Goal: Transaction & Acquisition: Purchase product/service

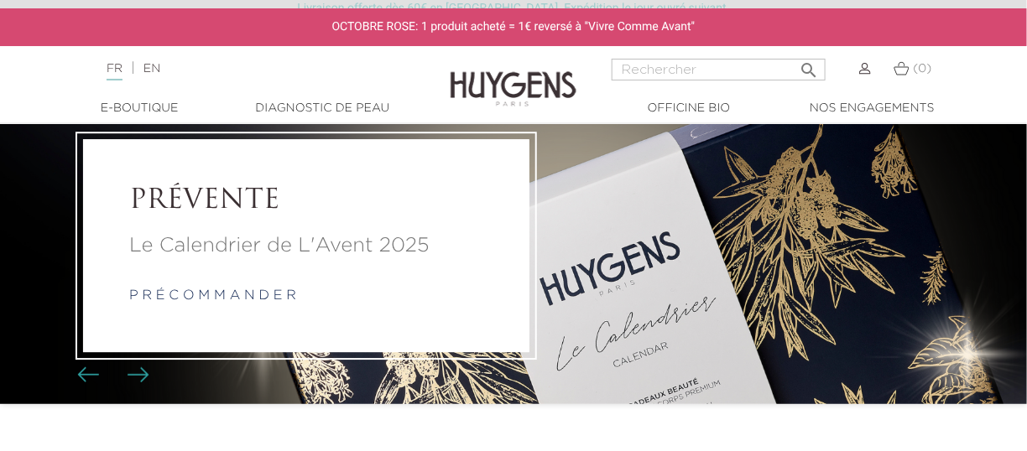
scroll to position [84, 0]
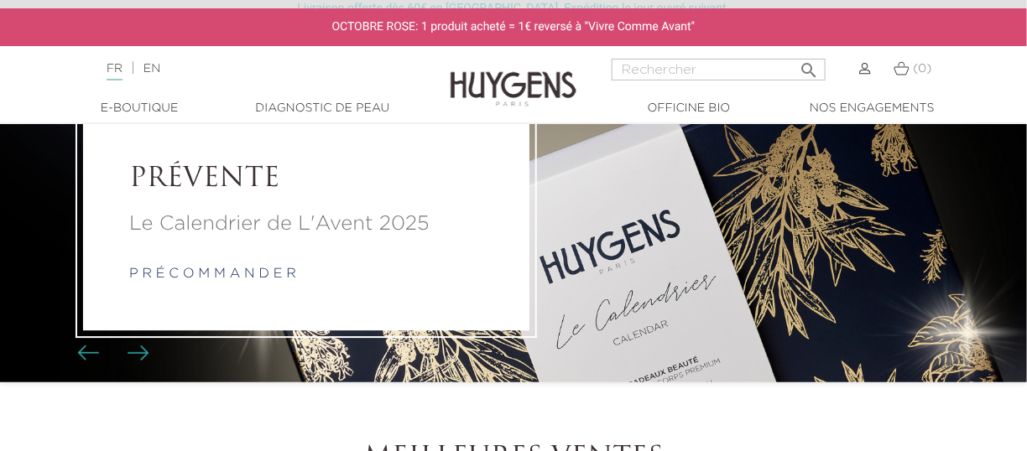
click at [256, 226] on p "Le Calendrier de L'Avent 2025" at bounding box center [306, 224] width 354 height 30
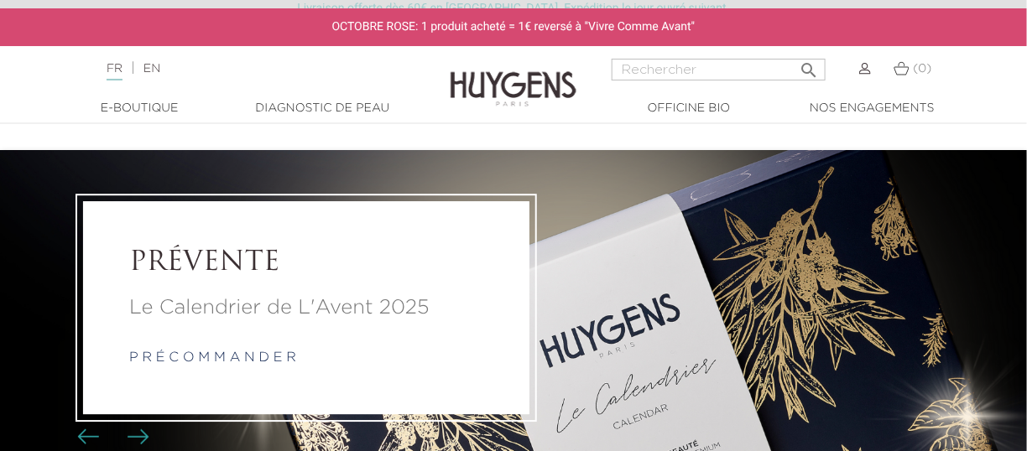
scroll to position [84, 0]
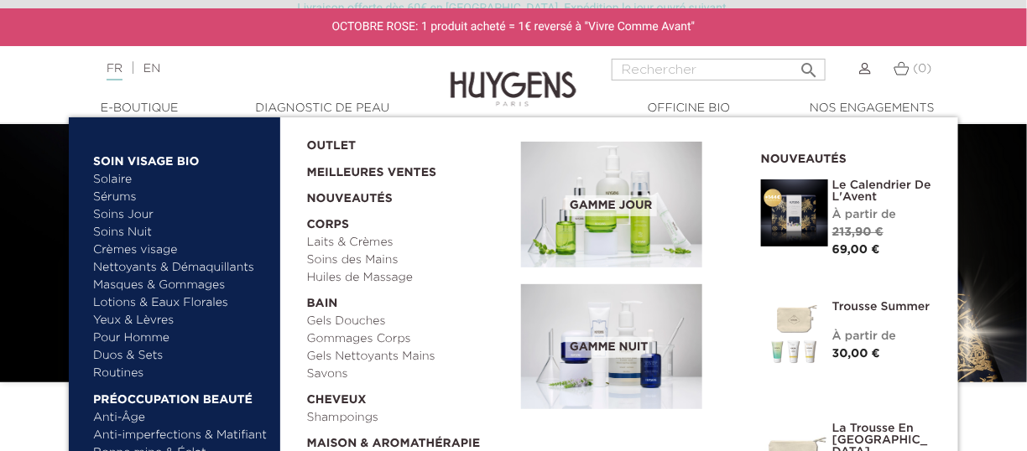
click at [228, 78] on div "FR | EN Français English" at bounding box center [256, 69] width 317 height 20
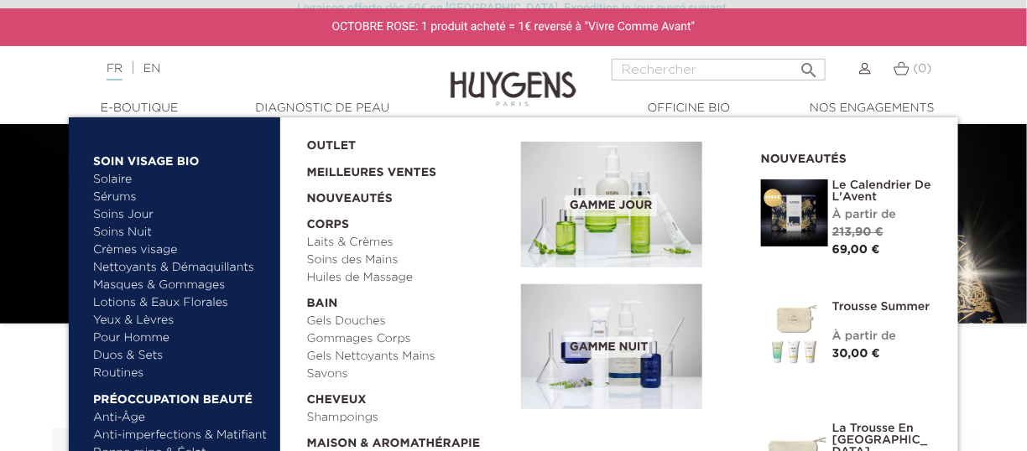
scroll to position [168, 0]
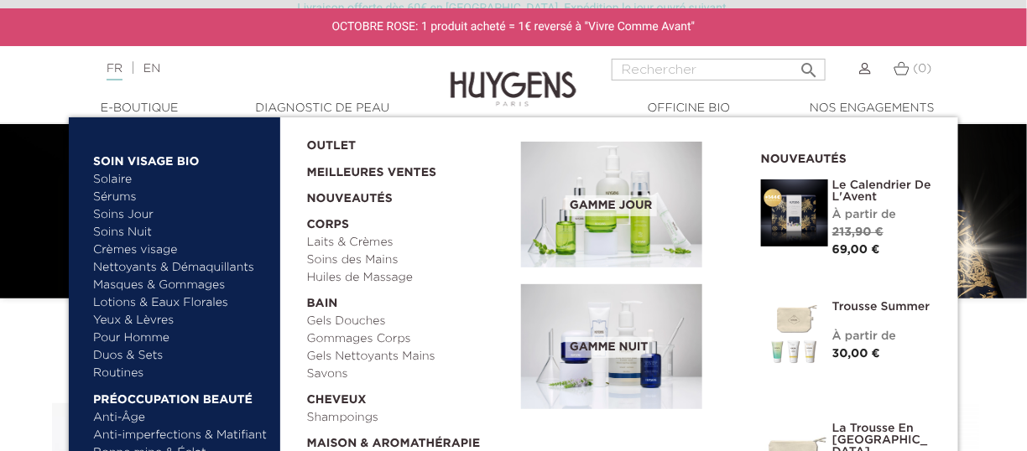
click at [657, 66] on input "Rechercher" at bounding box center [718, 70] width 214 height 22
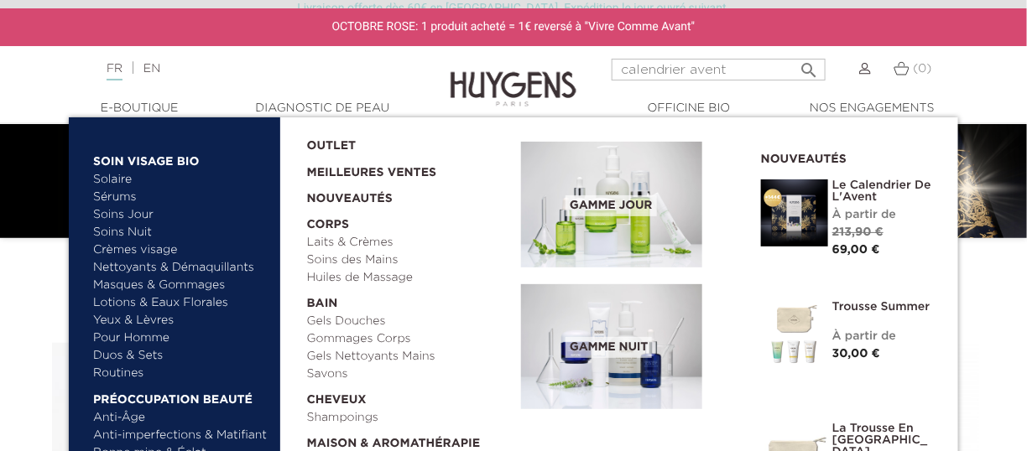
scroll to position [252, 0]
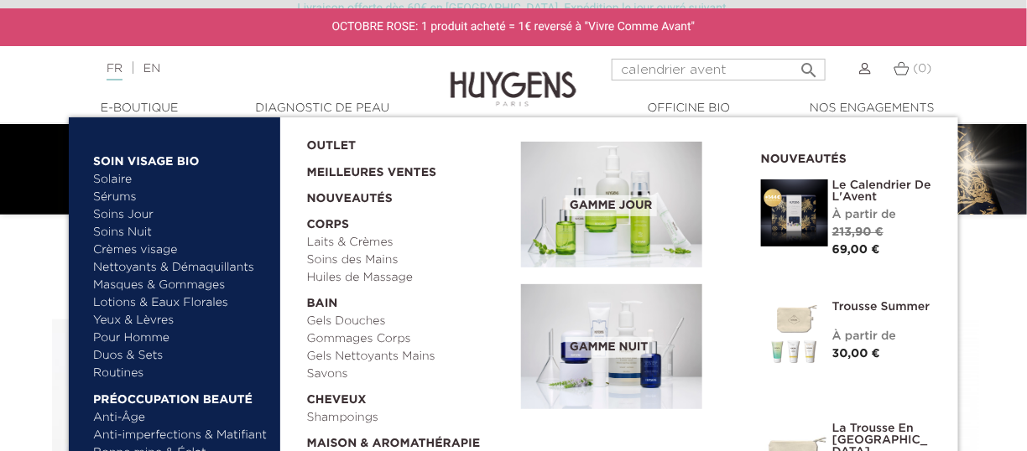
type input "calendrier avent"
click at [856, 195] on link "Le Calendrier de L'Avent" at bounding box center [882, 191] width 101 height 23
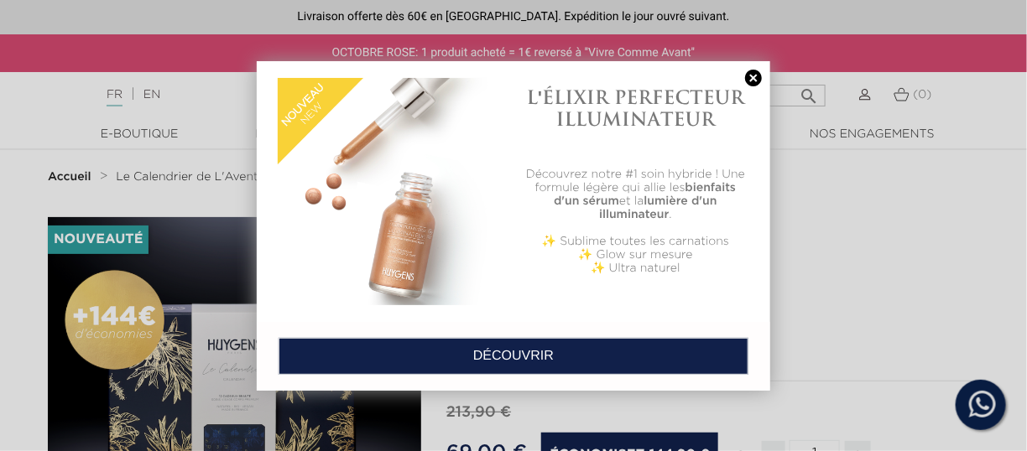
click at [749, 78] on link at bounding box center [753, 79] width 23 height 18
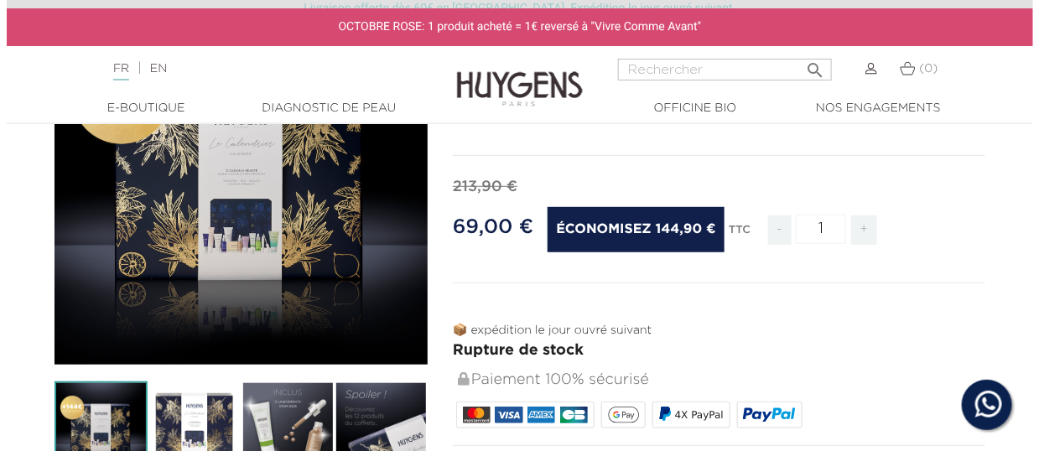
scroll to position [252, 0]
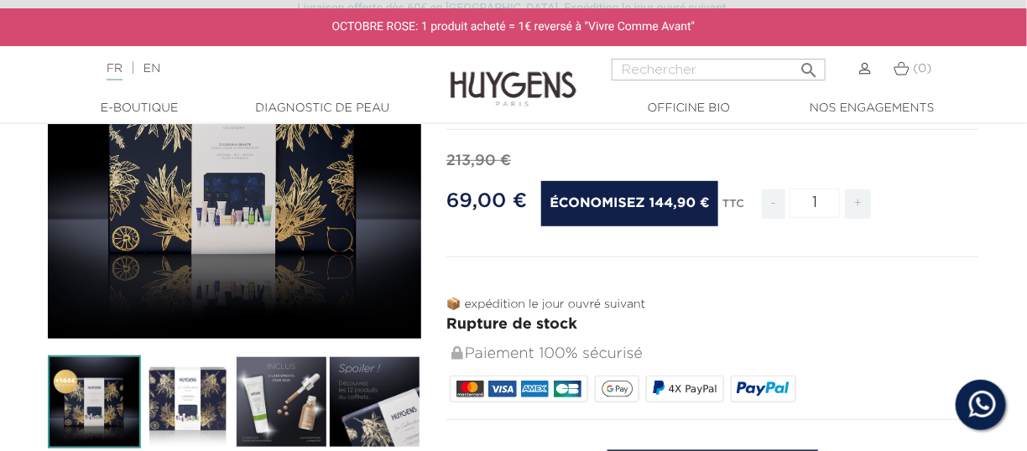
click at [244, 217] on div "" at bounding box center [234, 152] width 373 height 373
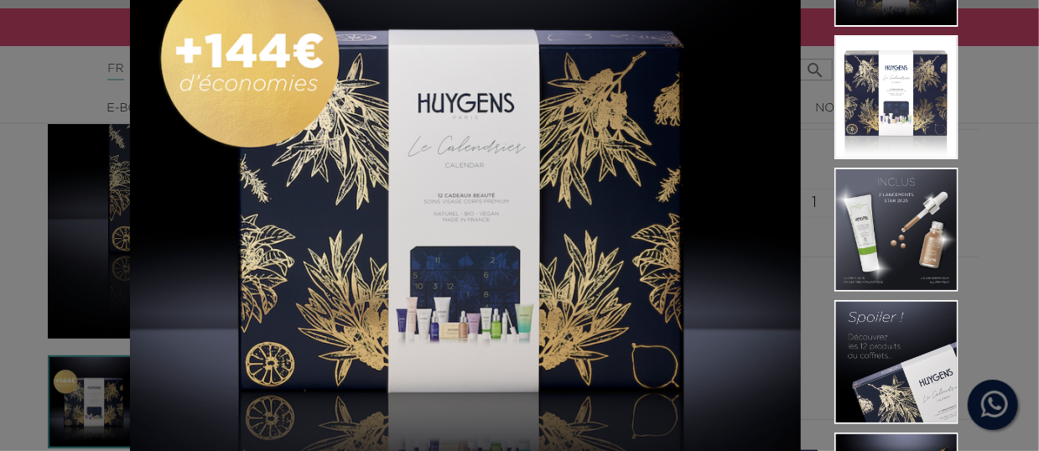
scroll to position [84, 0]
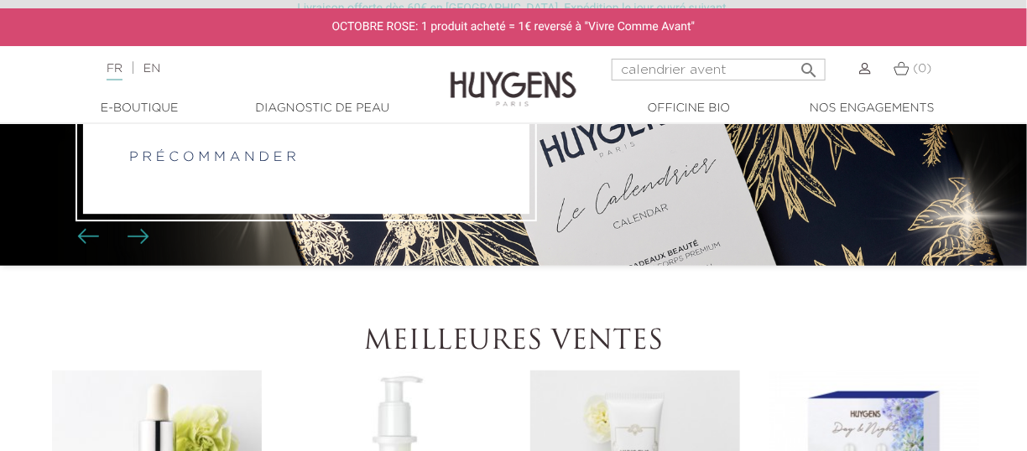
scroll to position [168, 0]
